Goal: Information Seeking & Learning: Check status

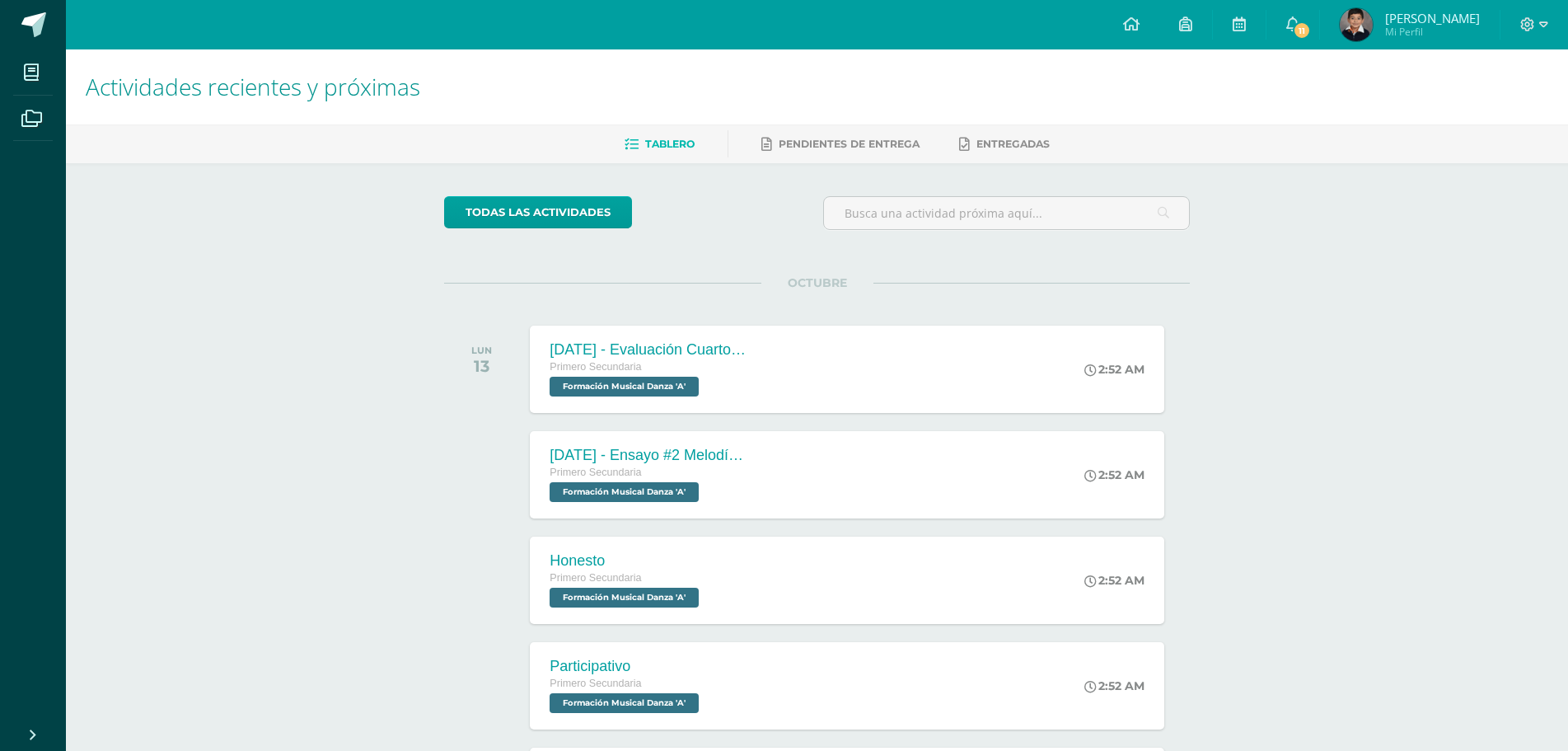
click at [1439, 22] on span "[PERSON_NAME]" at bounding box center [1432, 18] width 95 height 16
click at [1533, 30] on icon at bounding box center [1528, 25] width 15 height 15
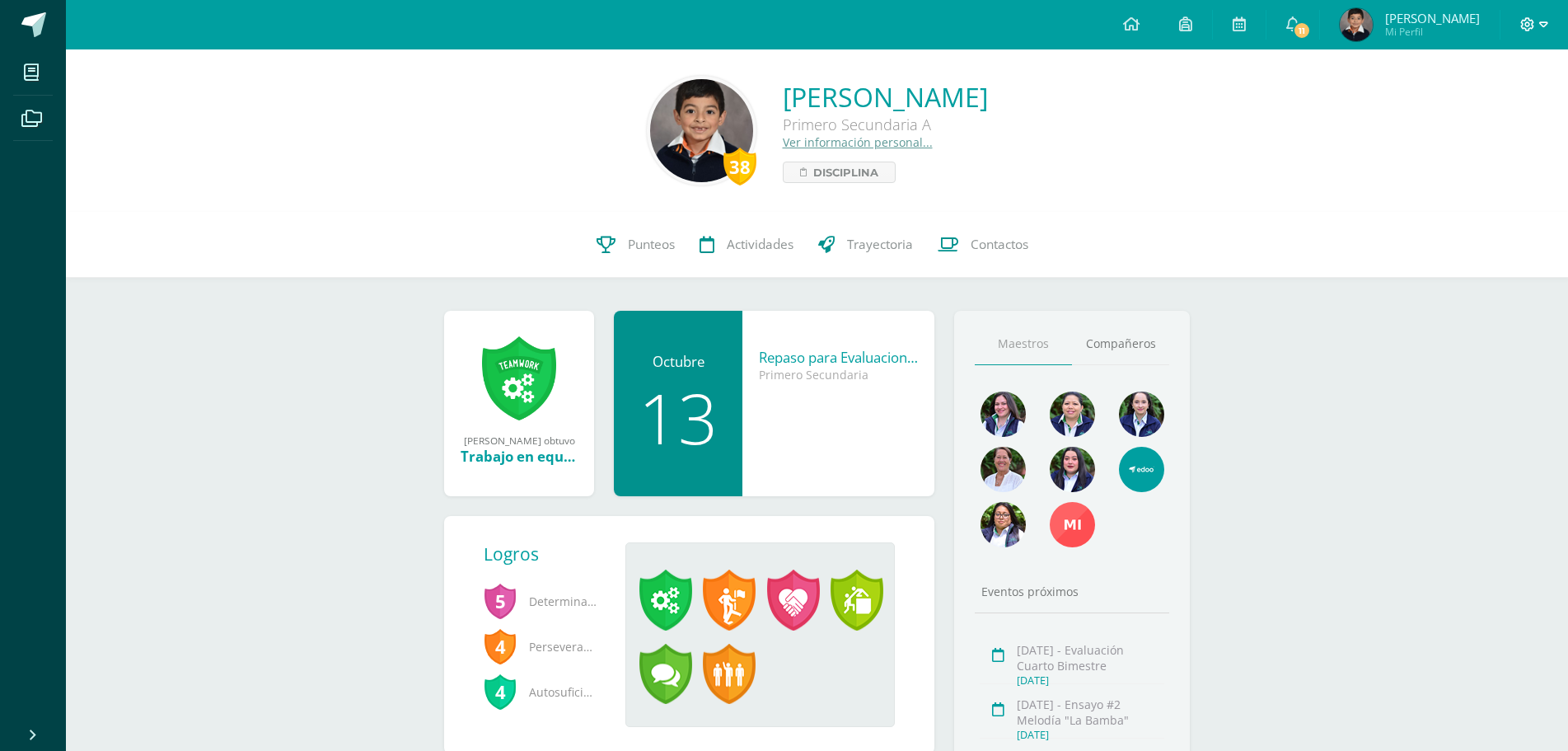
click at [1531, 32] on span at bounding box center [1534, 24] width 28 height 18
click at [1485, 116] on span "Cerrar sesión" at bounding box center [1492, 112] width 75 height 15
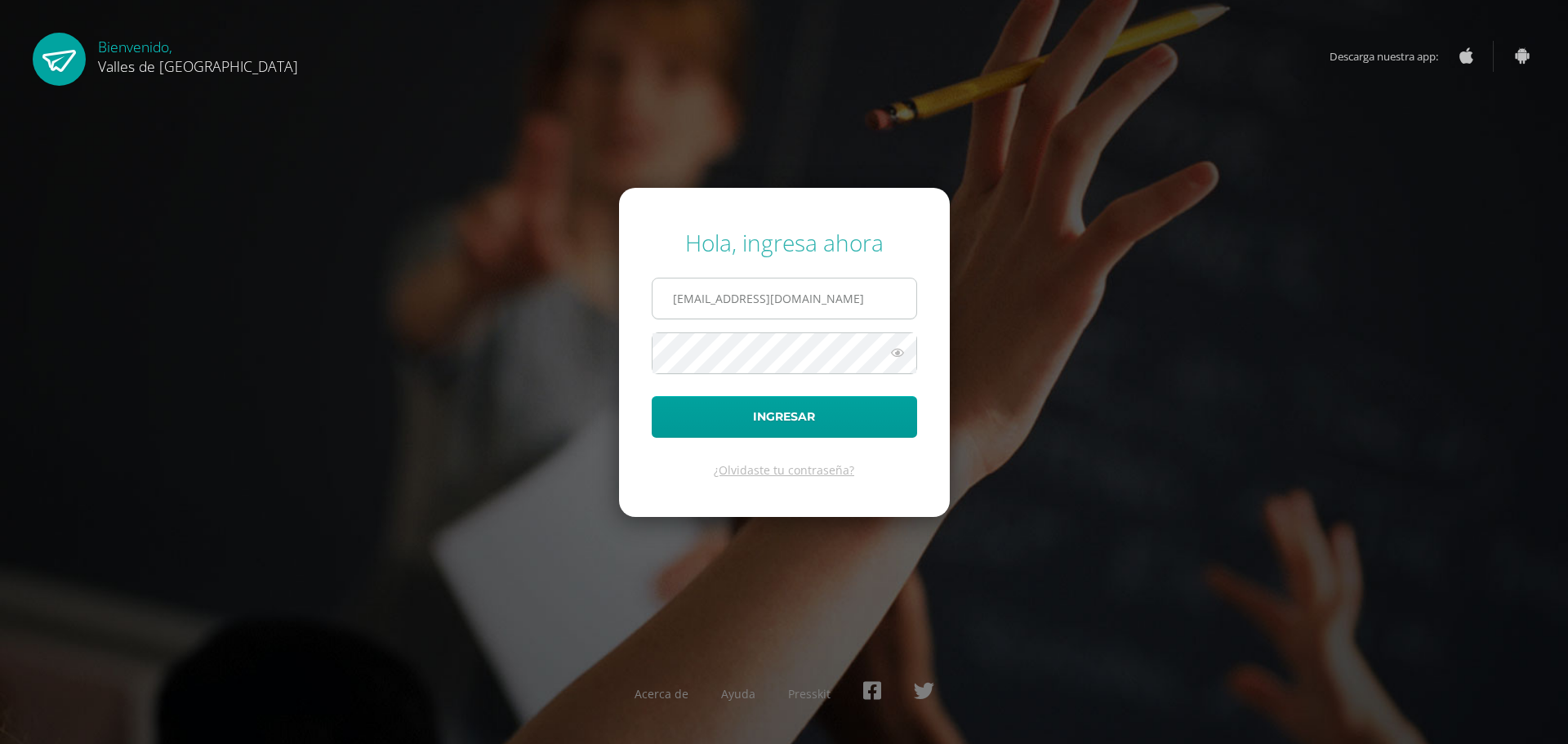
click at [772, 298] on input "santiagocorzo@colegiovalles.com" at bounding box center [784, 299] width 264 height 40
type input "lucianacorzo@colegiovalles.com"
click at [767, 416] on button "Ingresar" at bounding box center [784, 417] width 265 height 42
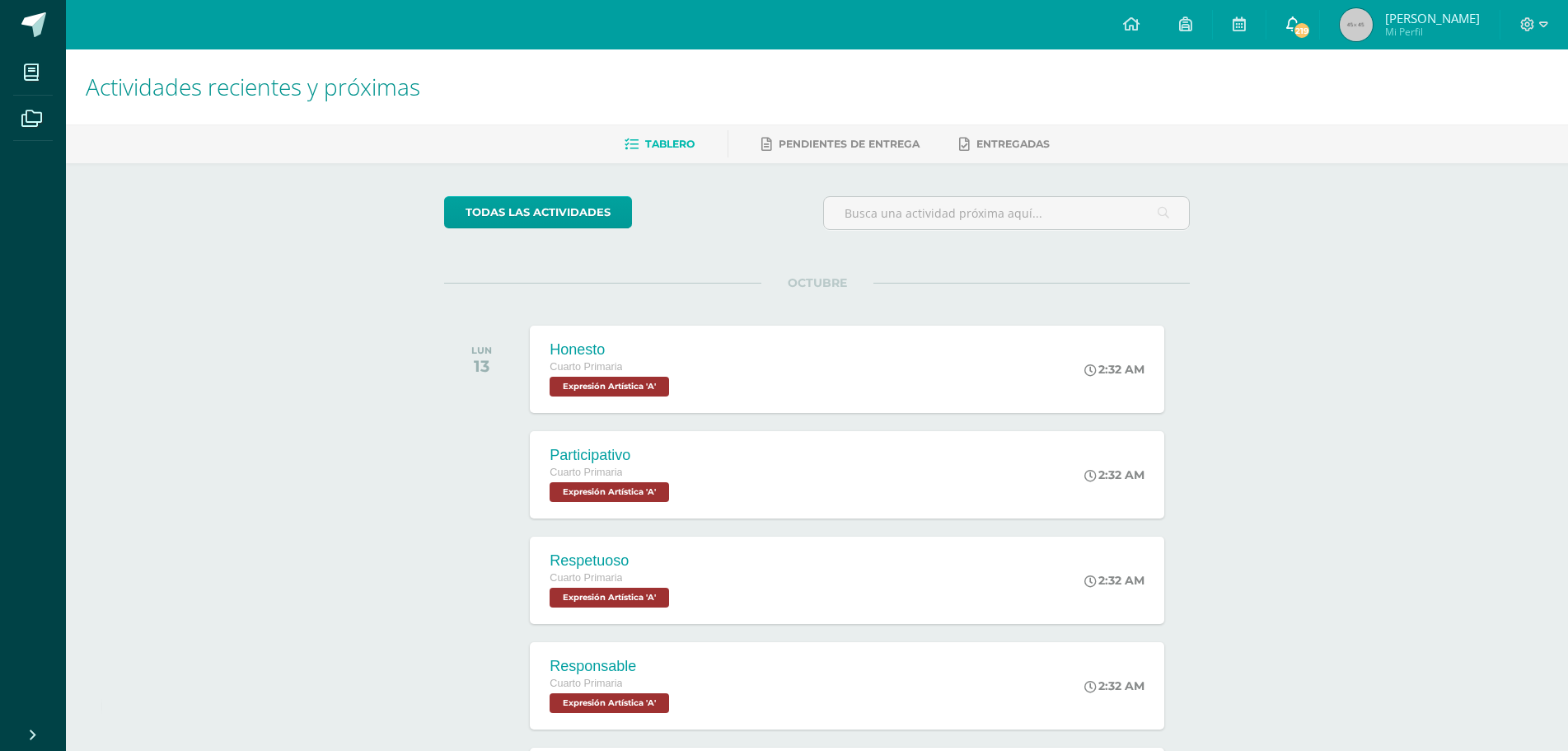
click at [1311, 25] on span "219" at bounding box center [1302, 30] width 18 height 18
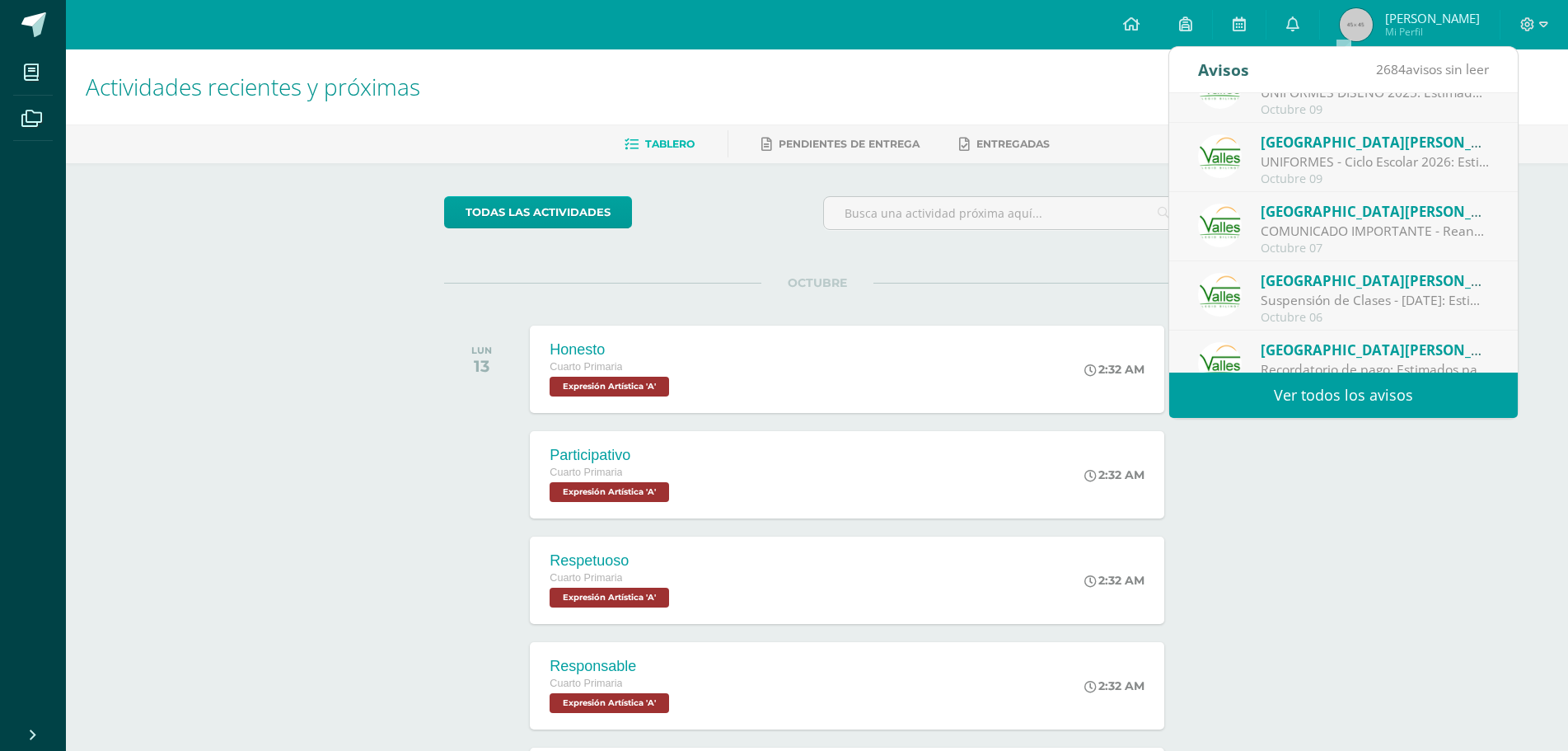
scroll to position [275, 0]
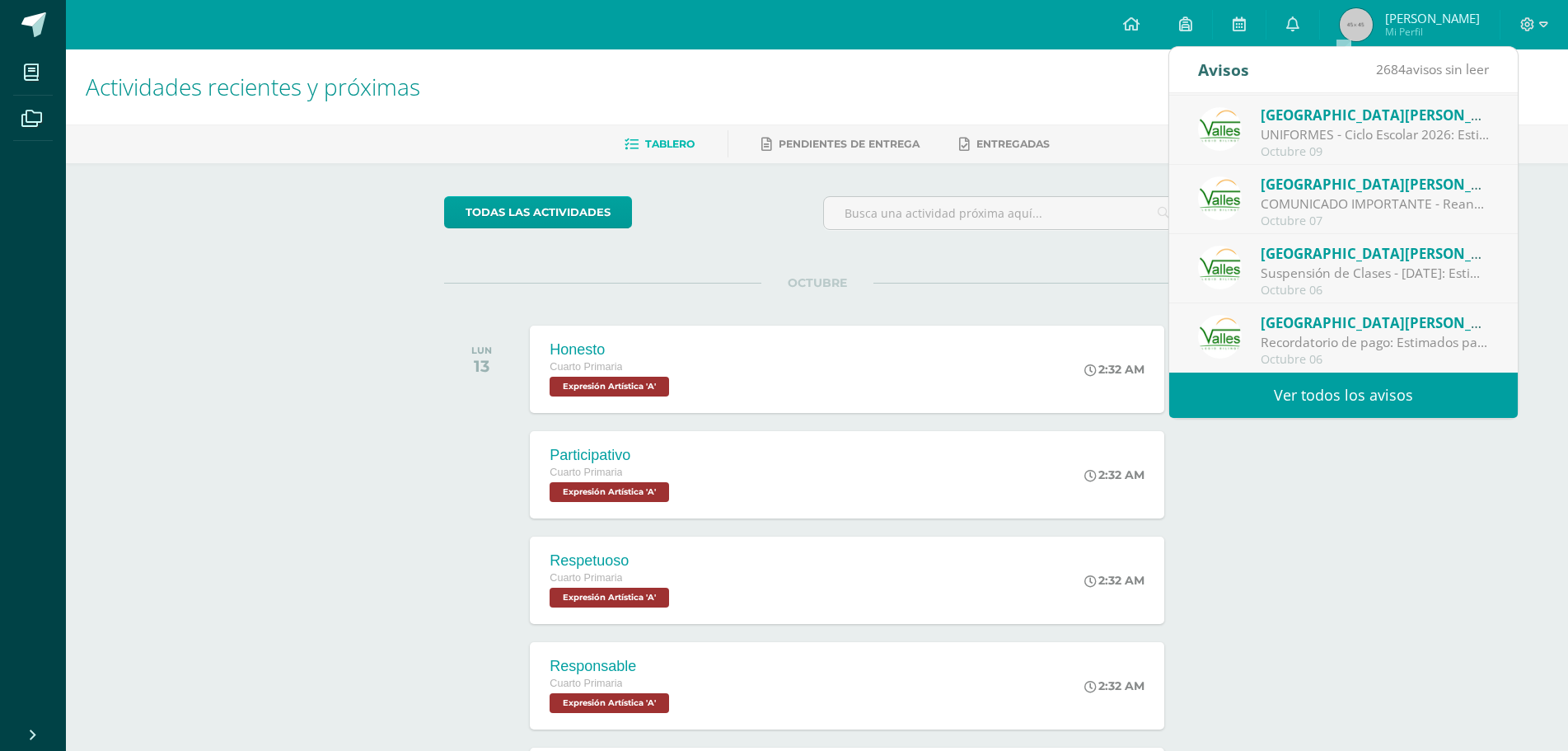
click at [1298, 389] on link "Ver todos los avisos" at bounding box center [1343, 394] width 348 height 45
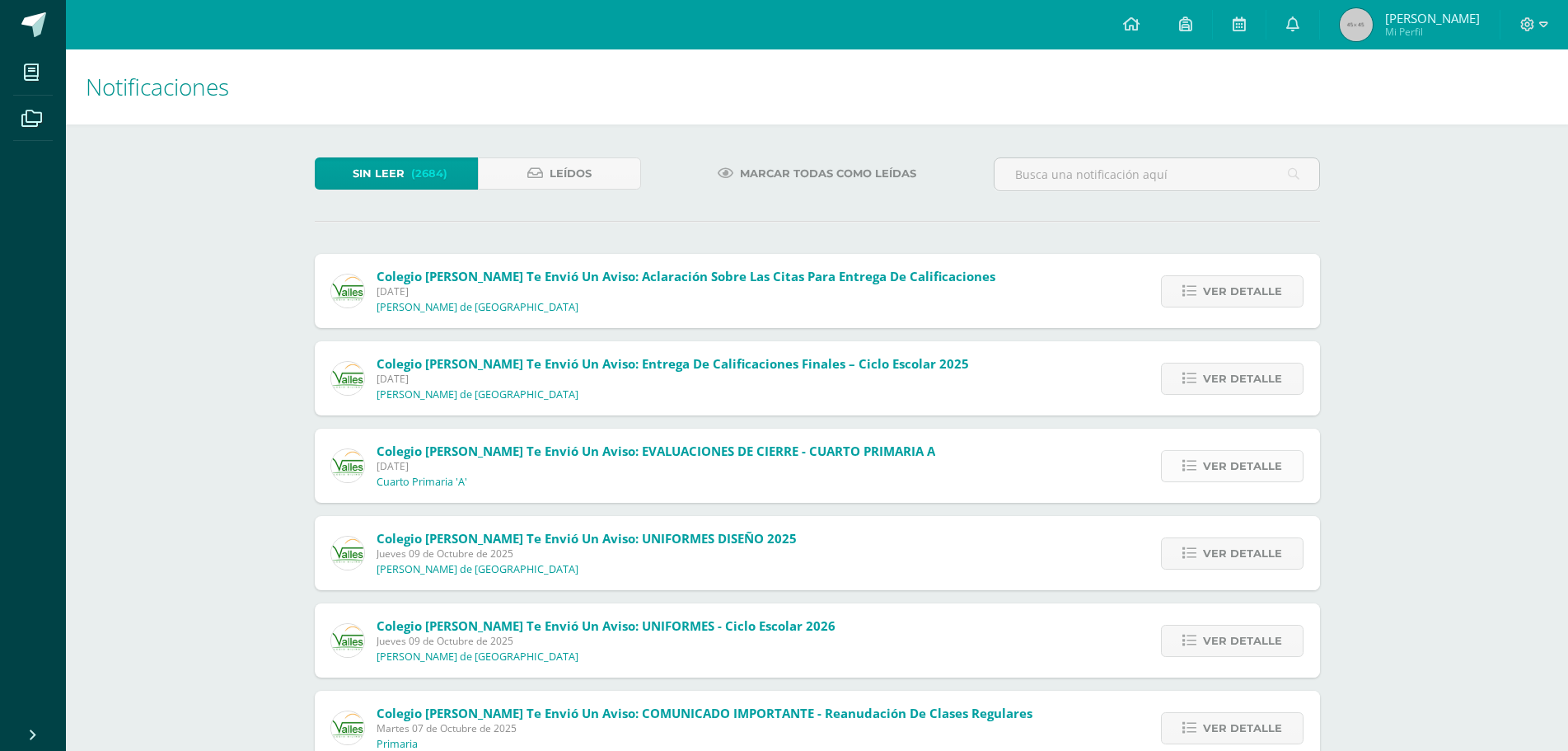
click at [1225, 462] on span "Ver detalle" at bounding box center [1243, 466] width 79 height 31
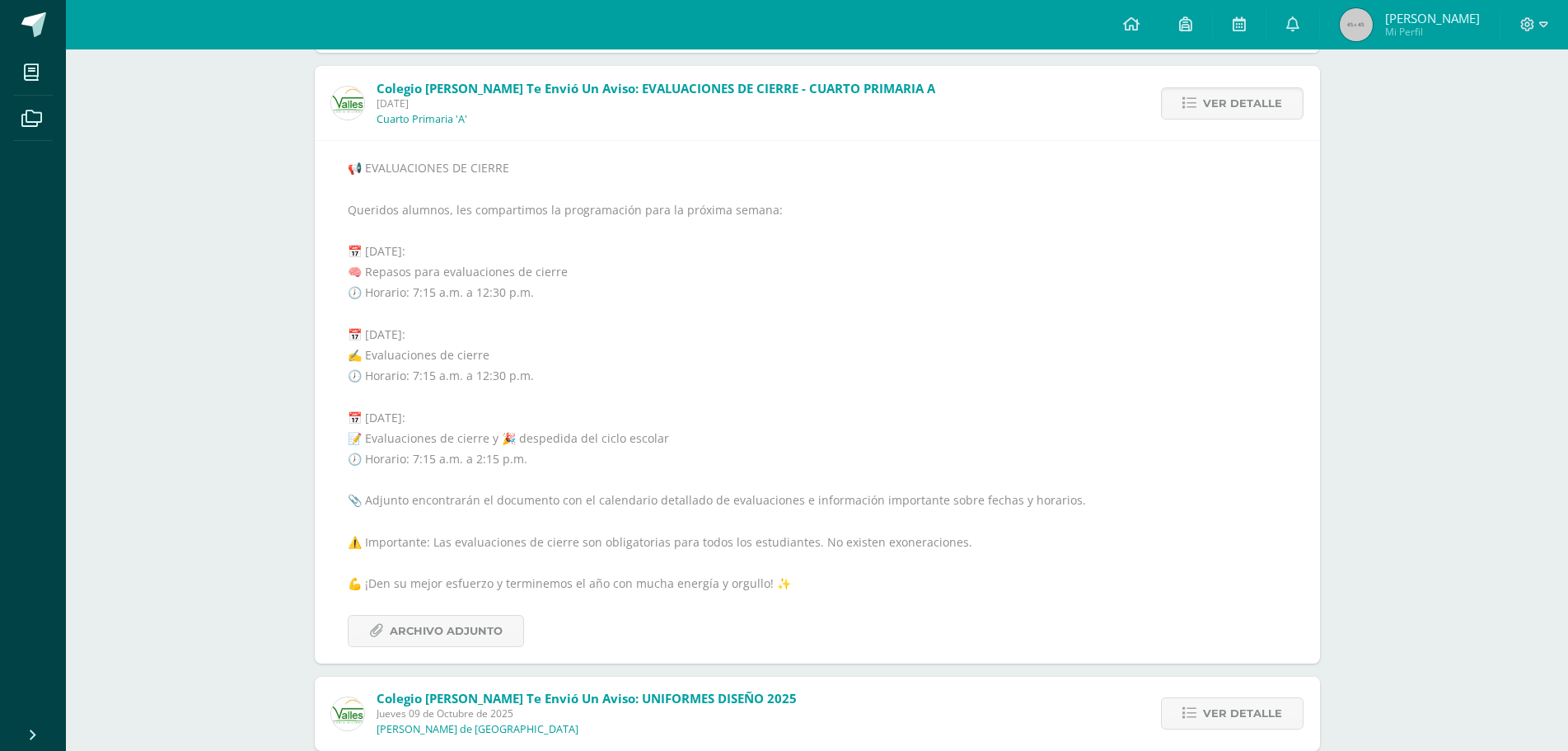
scroll to position [412, 0]
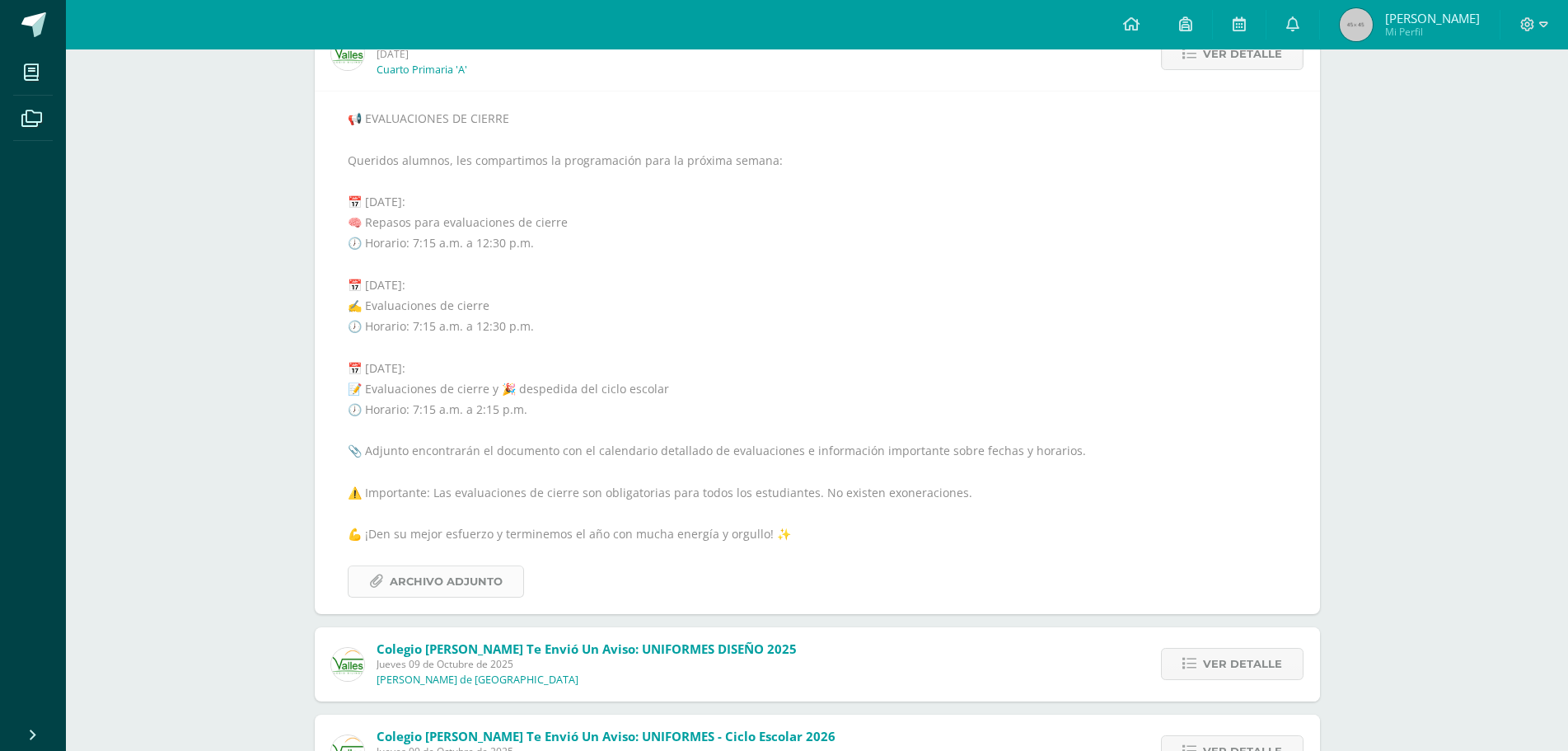
click at [444, 573] on span "Archivo Adjunto" at bounding box center [446, 581] width 113 height 31
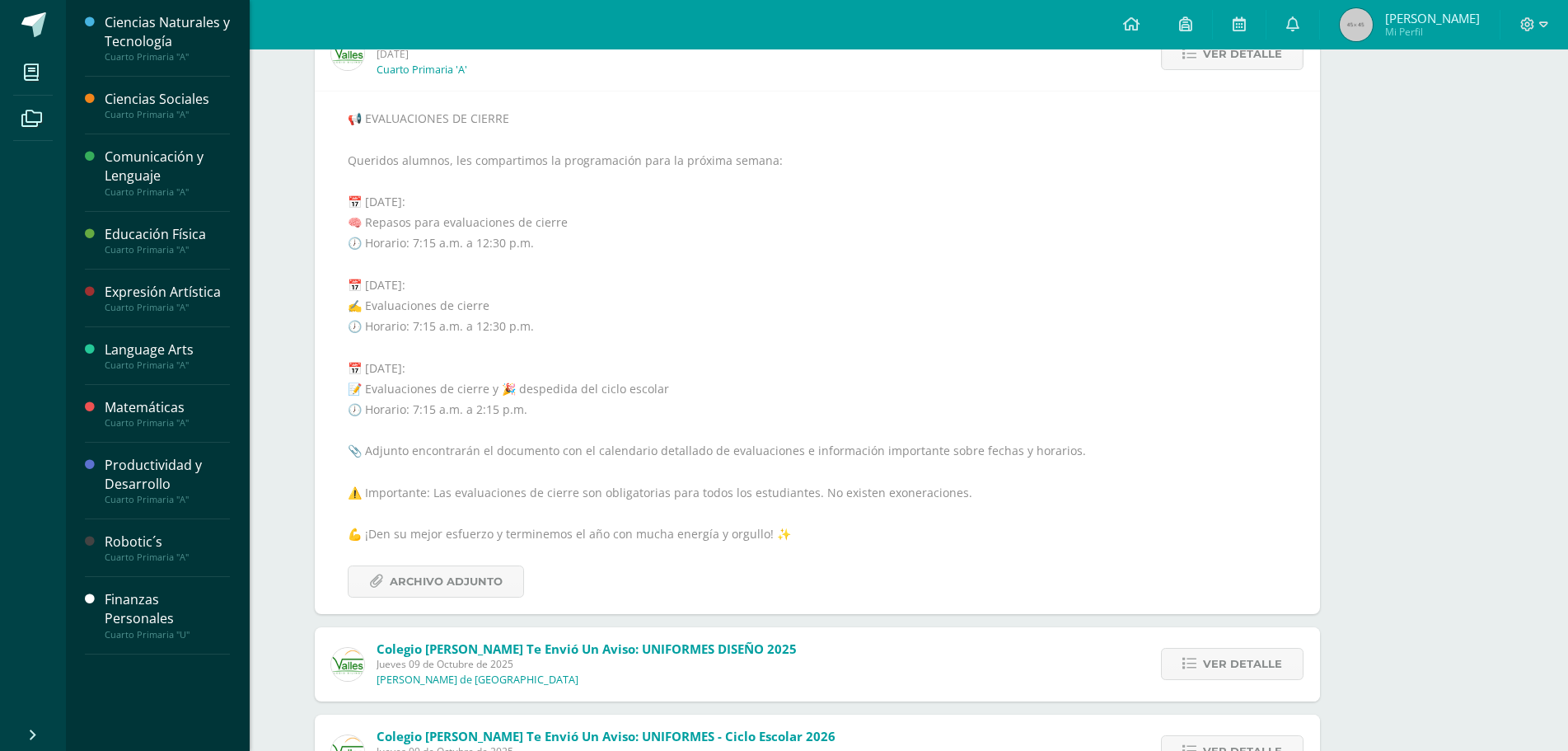
click at [187, 108] on div "Ciencias Sociales" at bounding box center [167, 99] width 125 height 19
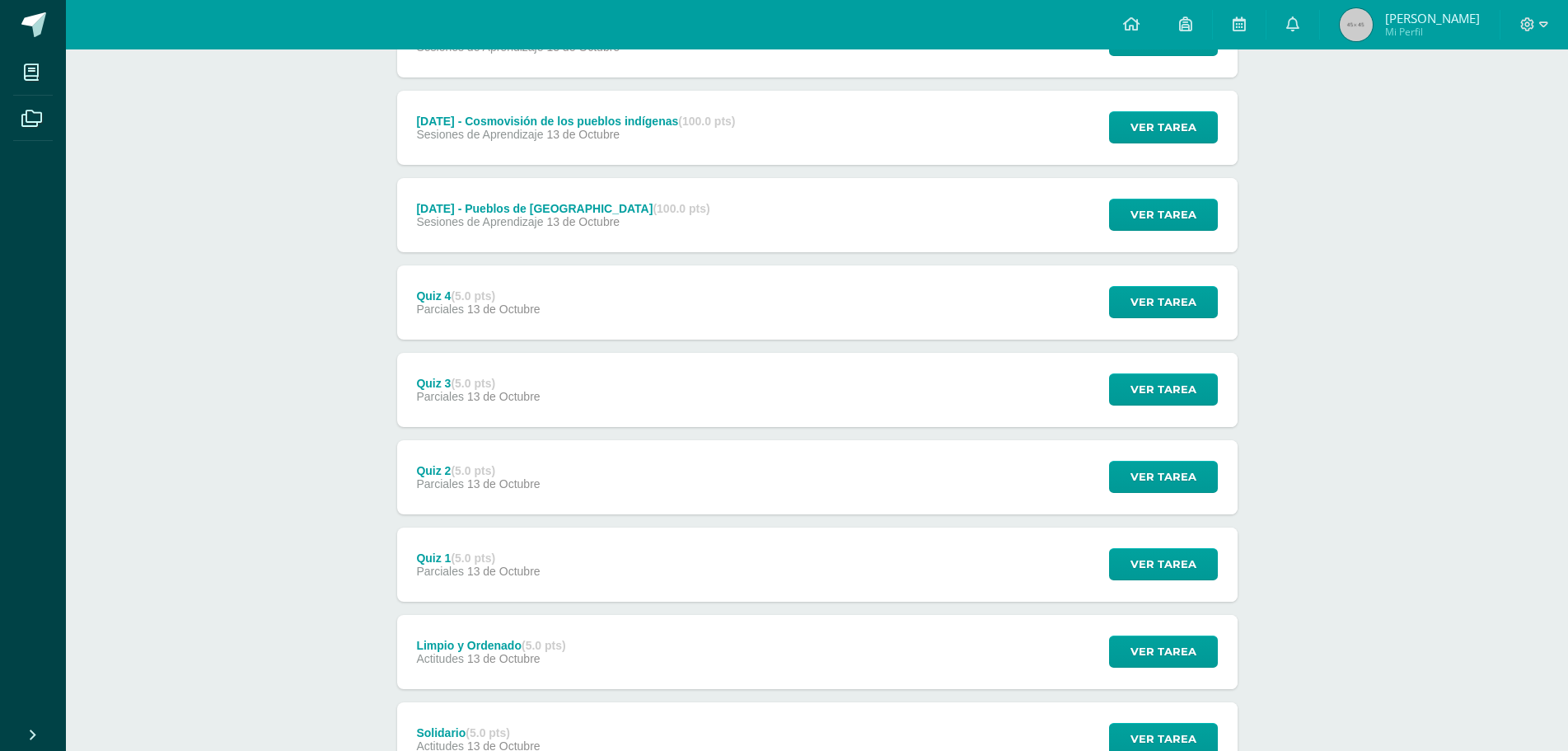
scroll to position [824, 0]
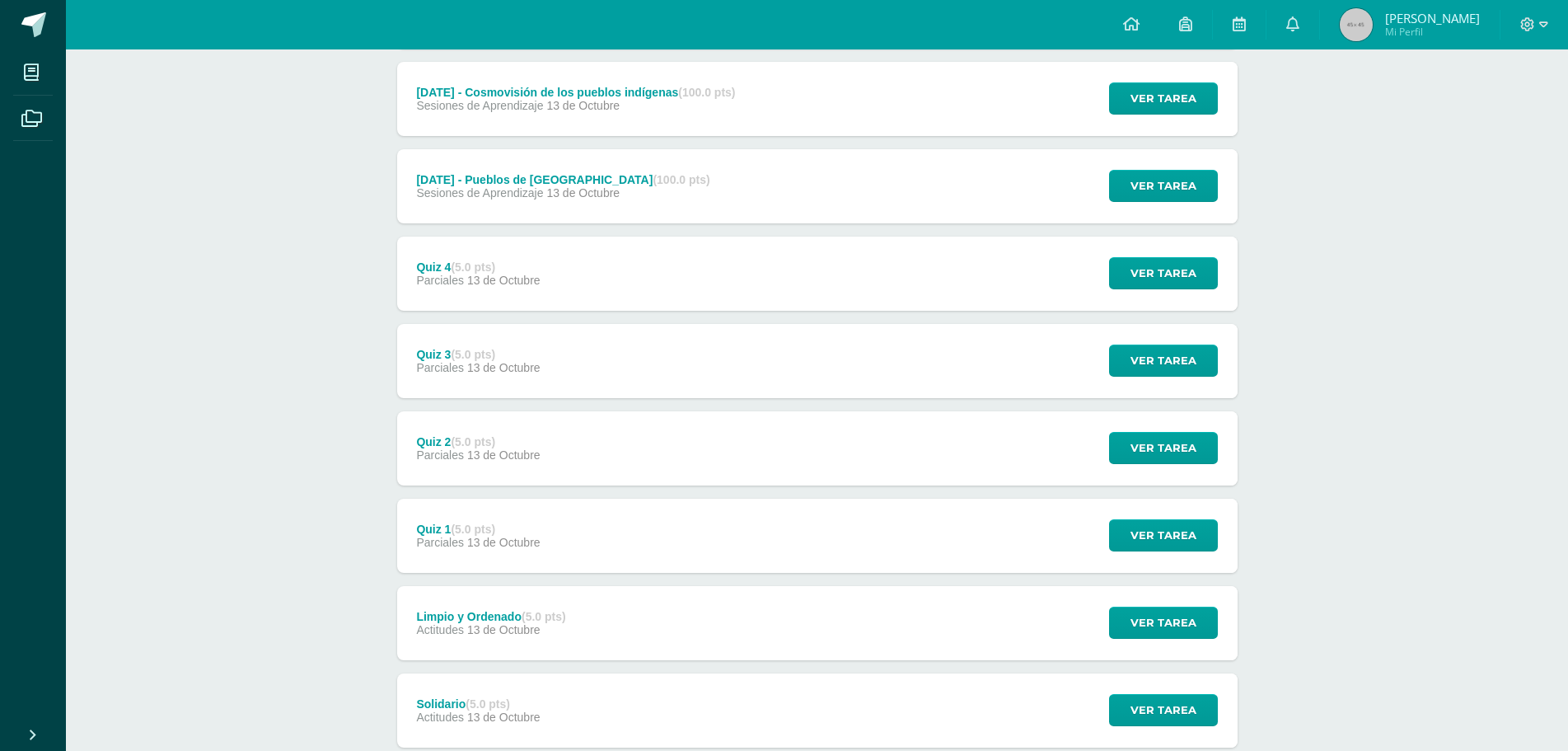
click at [439, 267] on div "Quiz 4 (5.0 pts)" at bounding box center [478, 267] width 124 height 14
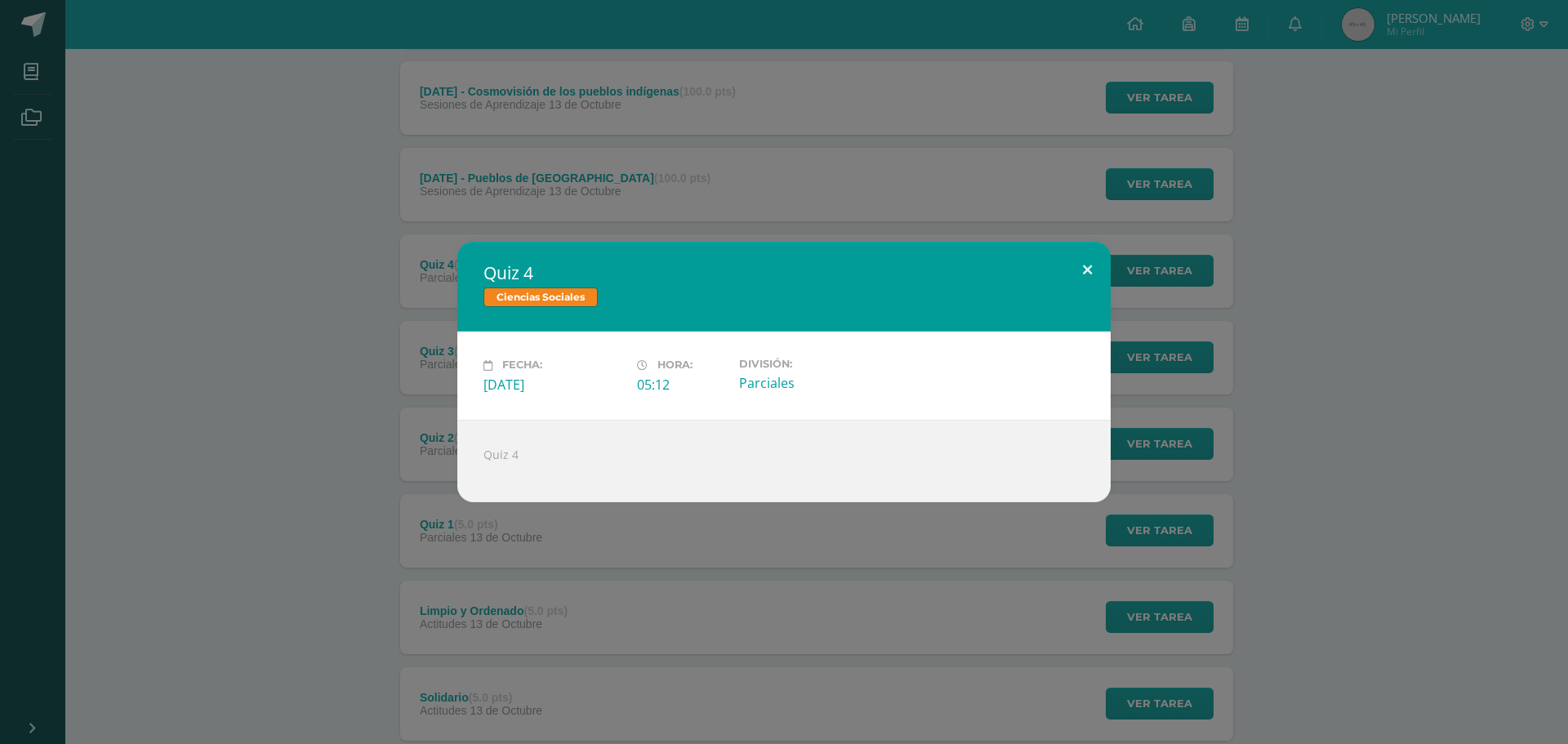
click at [1089, 274] on button at bounding box center [1087, 270] width 46 height 55
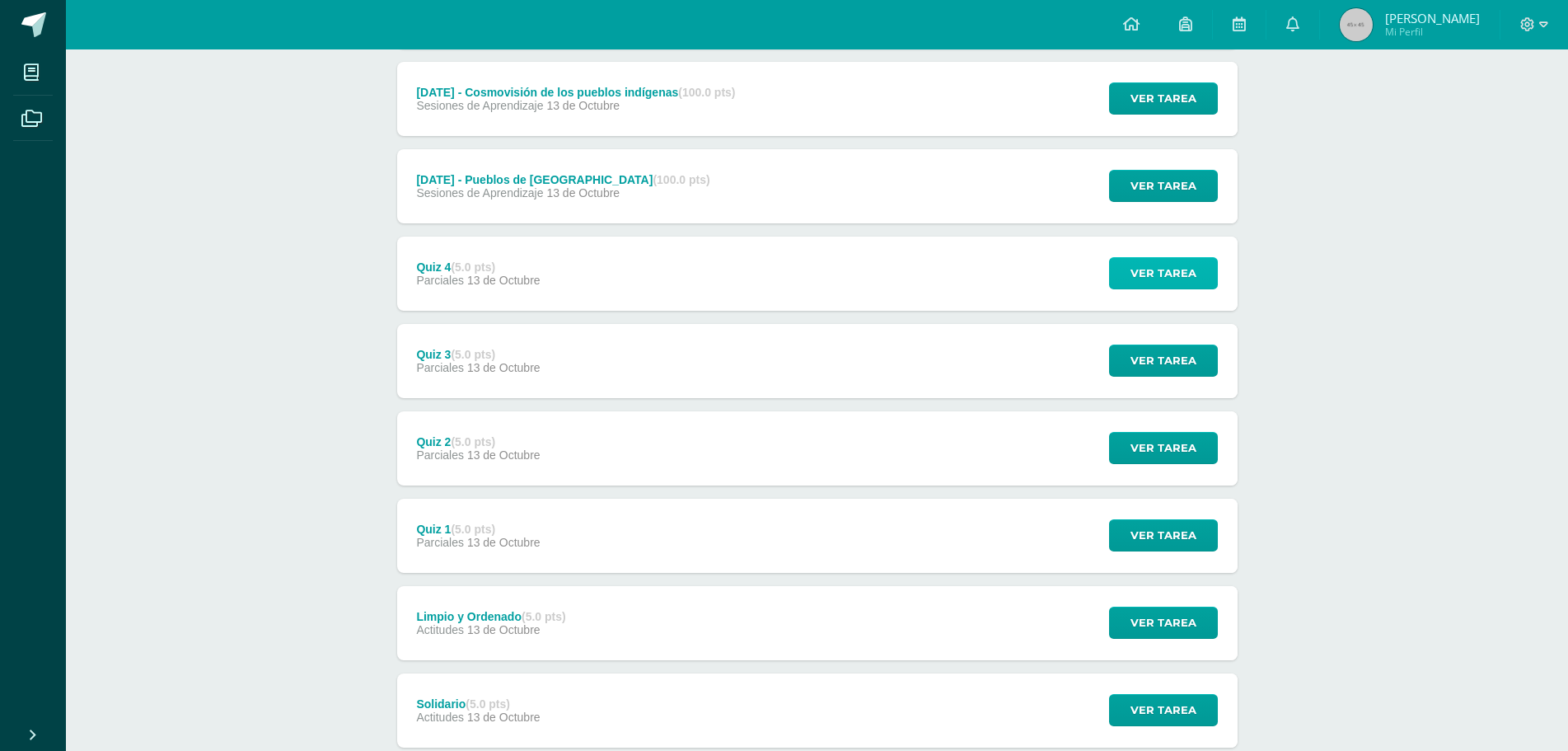
click at [1174, 270] on span "Ver tarea" at bounding box center [1164, 273] width 66 height 31
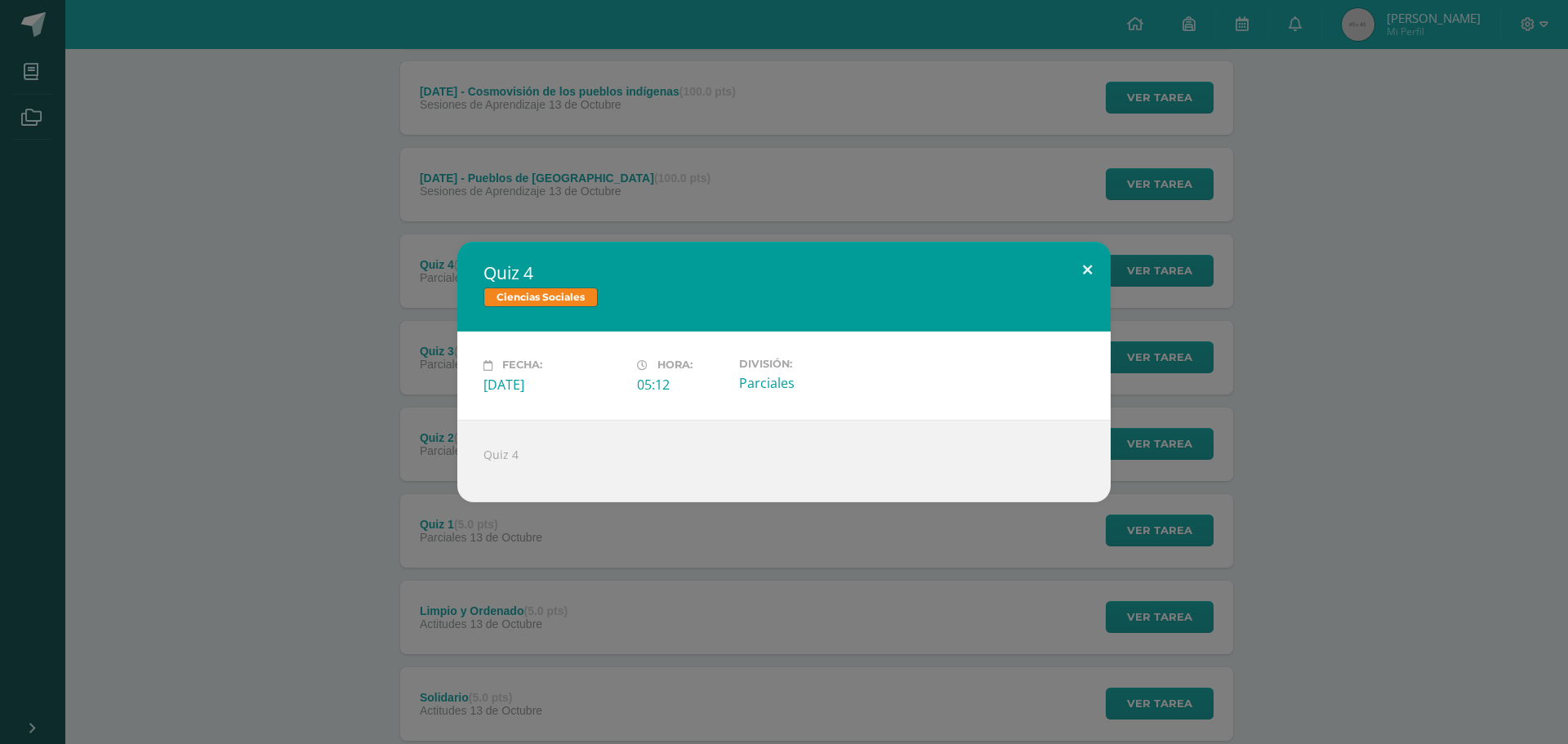
click at [1093, 266] on button at bounding box center [1087, 270] width 46 height 55
